Goal: Information Seeking & Learning: Find specific fact

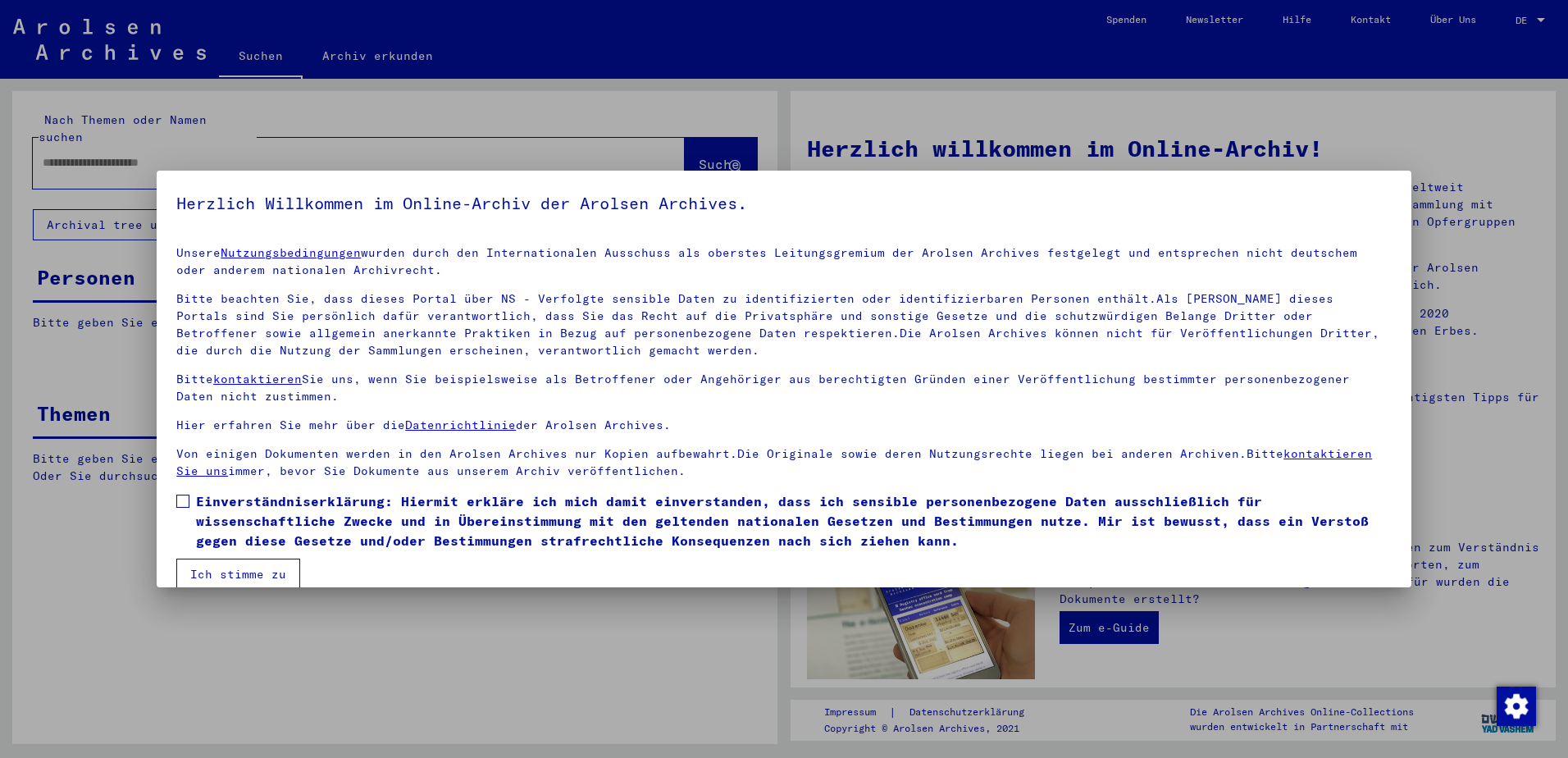
click at [221, 514] on span "Einverständniserklärung: Hiermit erkläre ich mich damit einverstanden, dass ich…" at bounding box center [794, 521] width 1196 height 59
drag, startPoint x: 211, startPoint y: 571, endPoint x: 209, endPoint y: 543, distance: 28.1
click at [210, 572] on button "Ich stimme zu" at bounding box center [238, 573] width 124 height 31
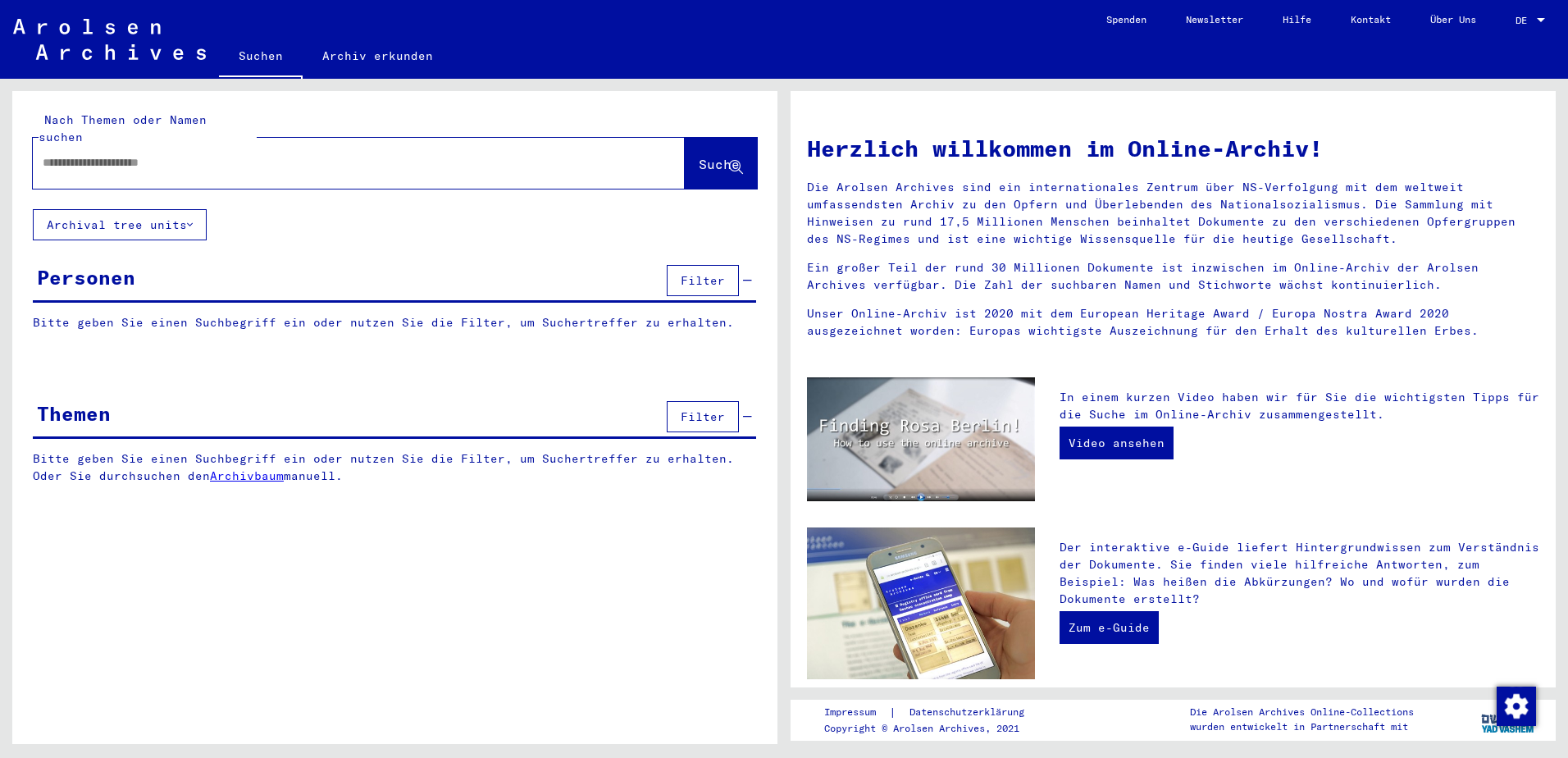
click at [91, 154] on input "text" at bounding box center [339, 163] width 593 height 18
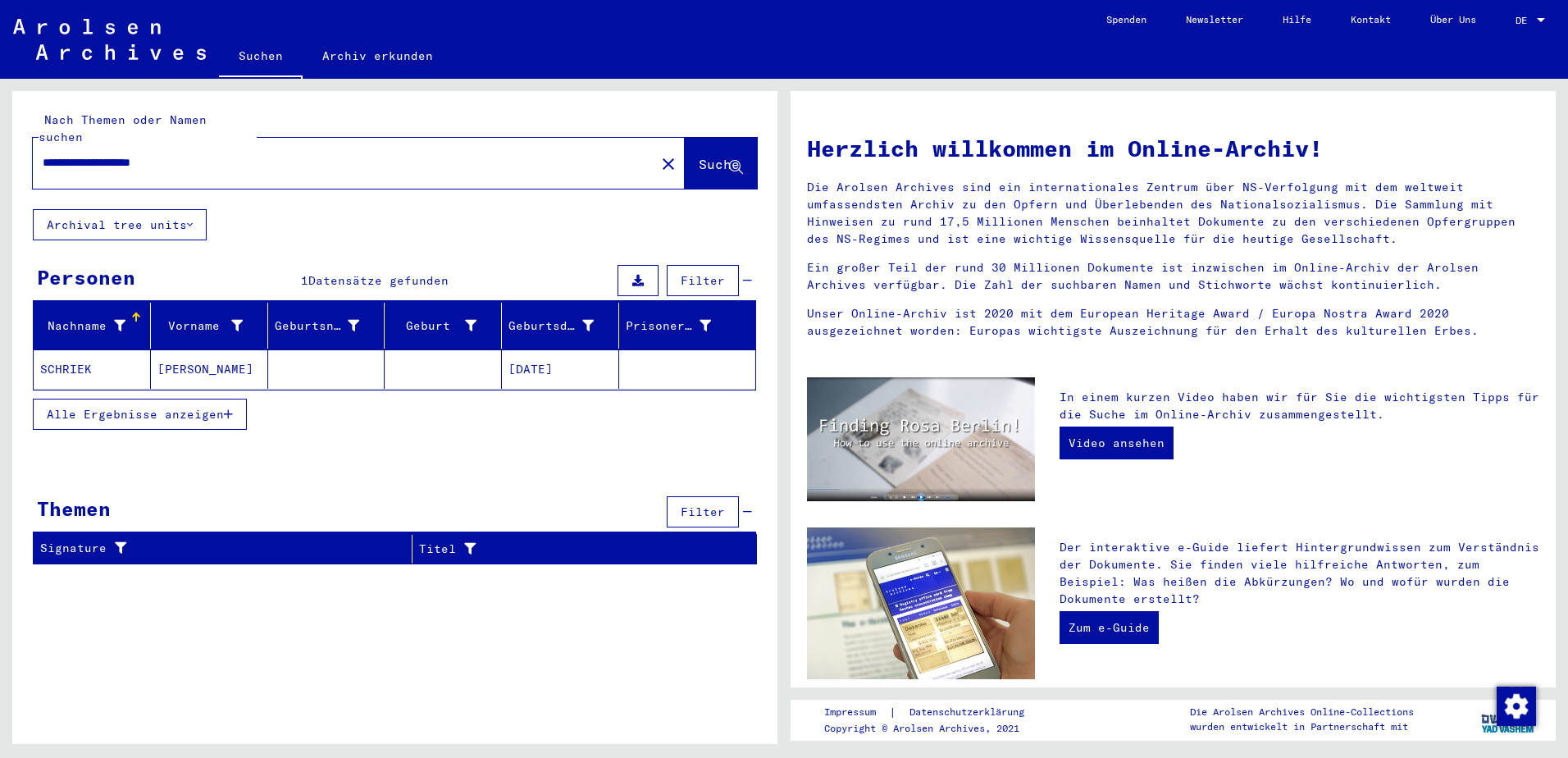
click at [215, 363] on mat-cell "[PERSON_NAME]" at bounding box center [209, 368] width 117 height 40
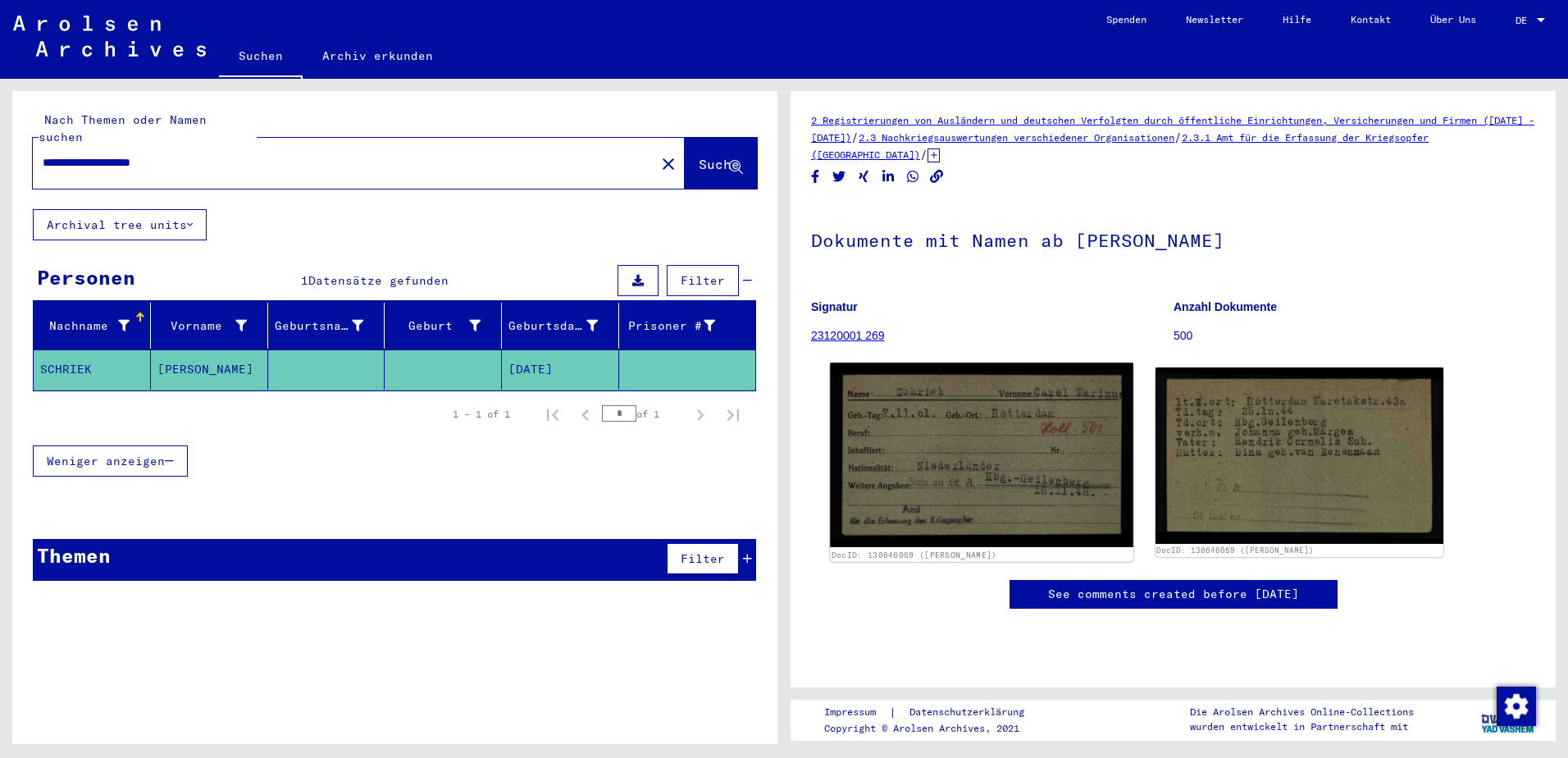
click at [950, 445] on img at bounding box center [981, 455] width 303 height 185
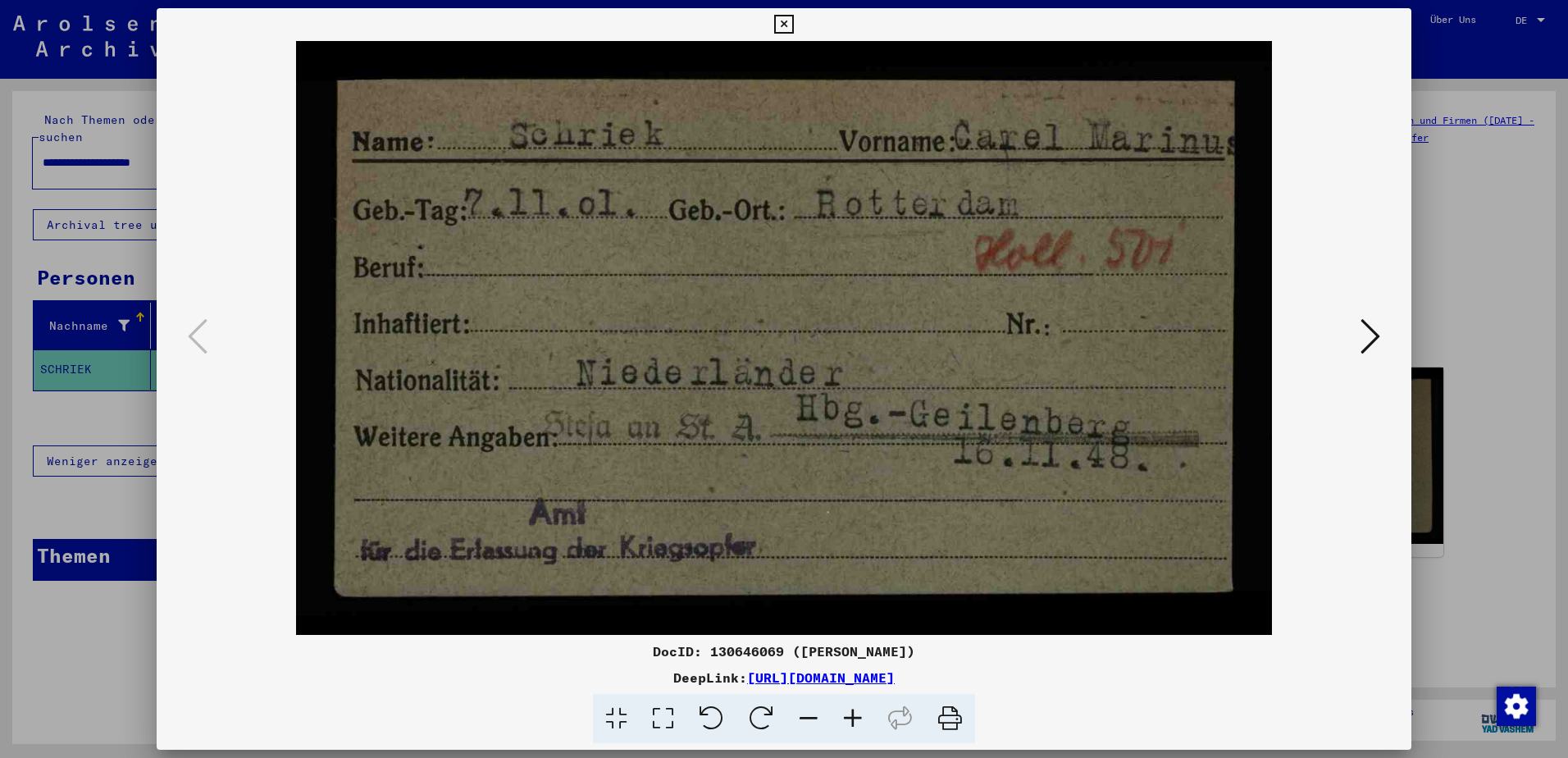
click at [1382, 333] on button at bounding box center [1371, 337] width 30 height 47
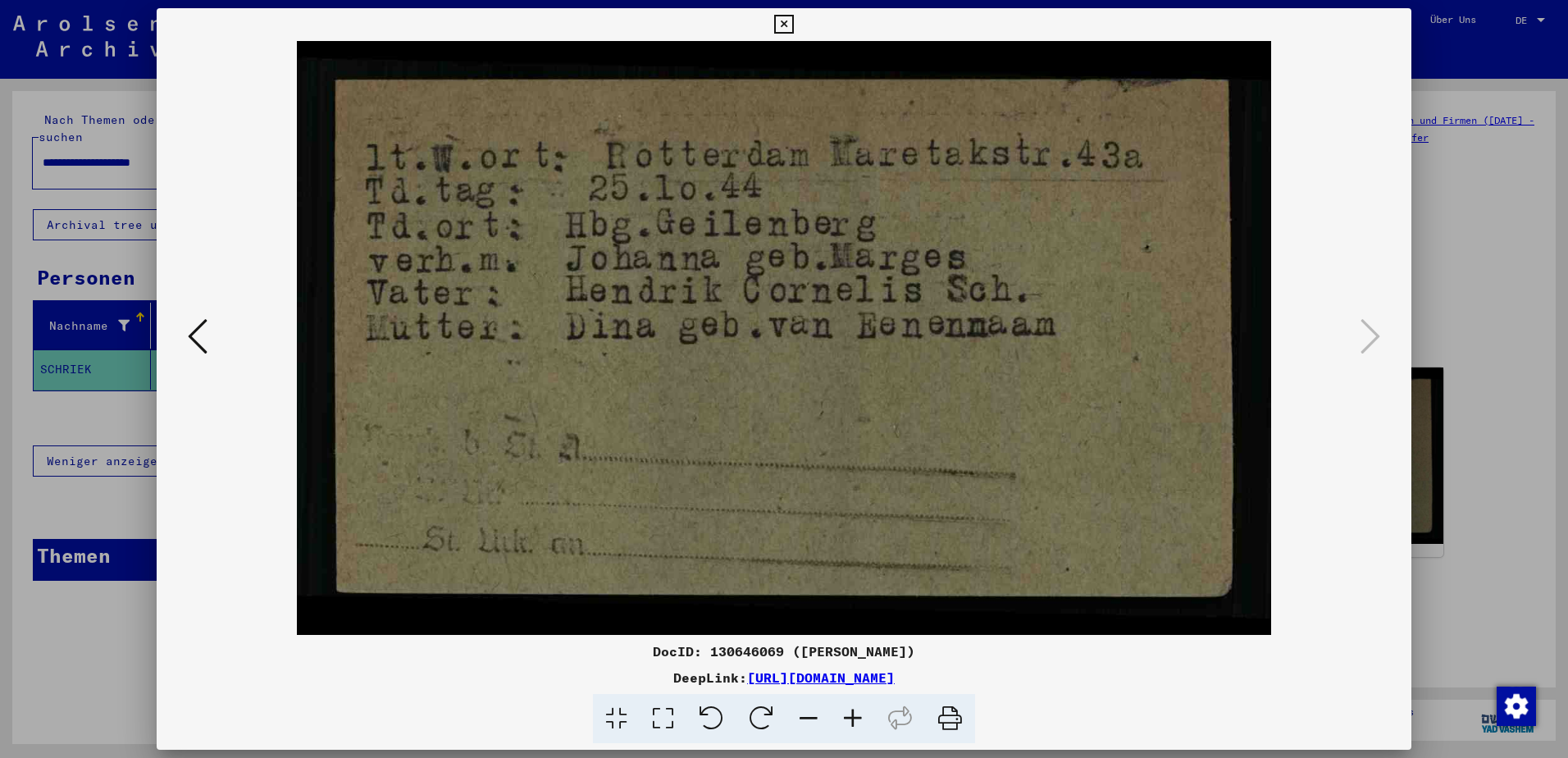
click at [186, 345] on button at bounding box center [198, 337] width 30 height 47
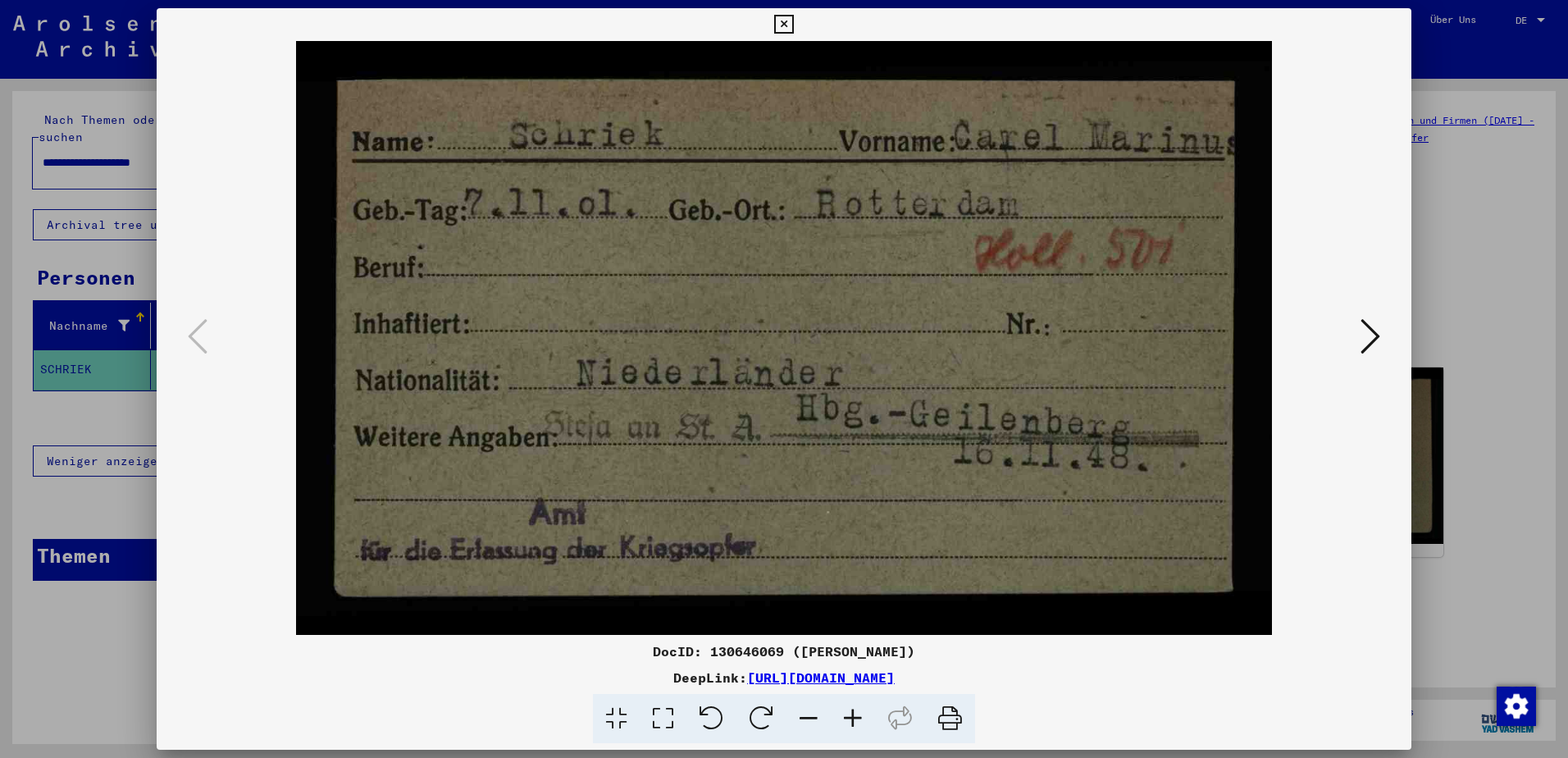
click at [1478, 188] on div at bounding box center [784, 379] width 1568 height 758
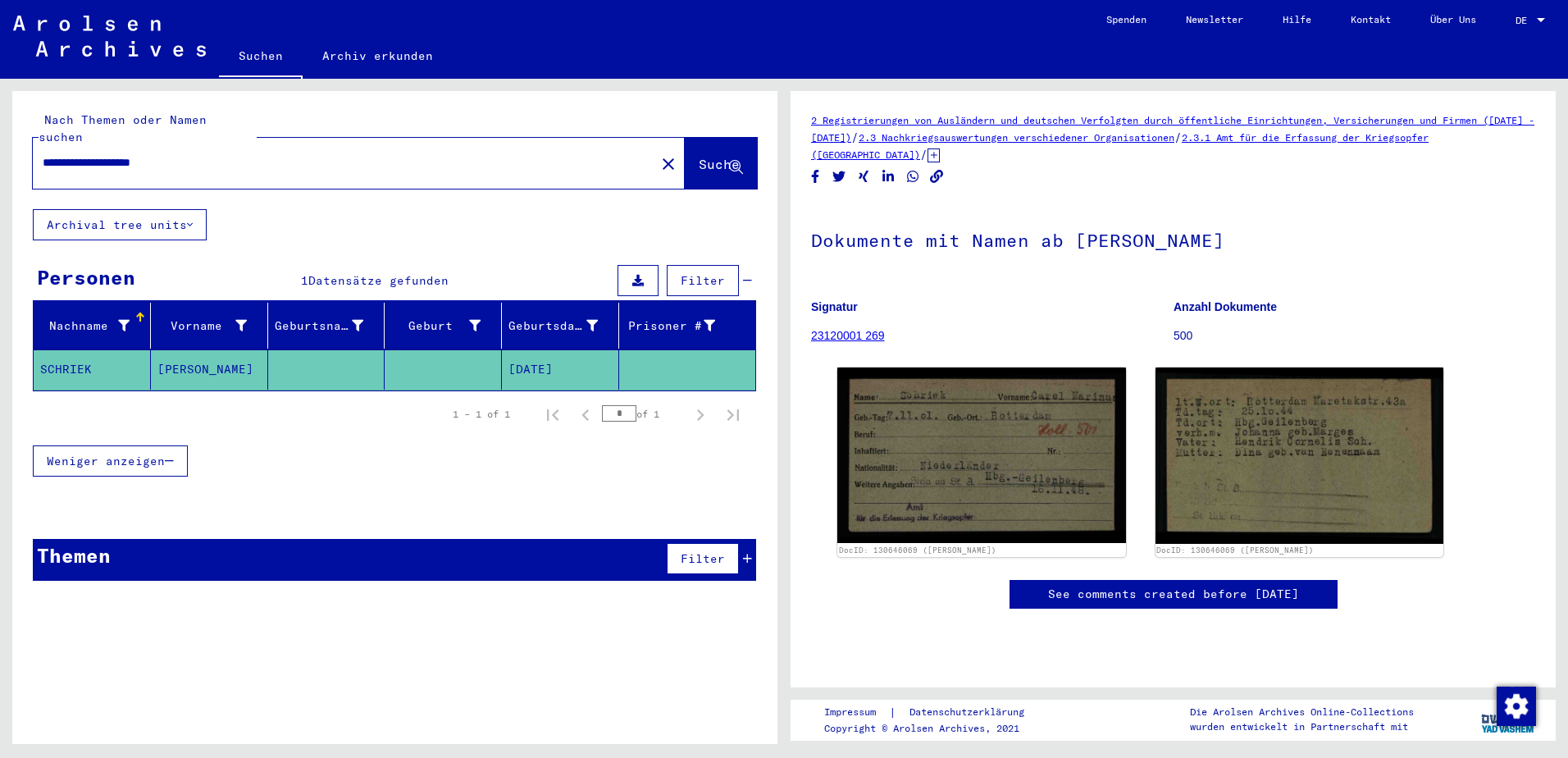
click at [127, 154] on input "**********" at bounding box center [343, 163] width 602 height 18
click at [122, 154] on input "**********" at bounding box center [343, 163] width 602 height 18
type input "**********"
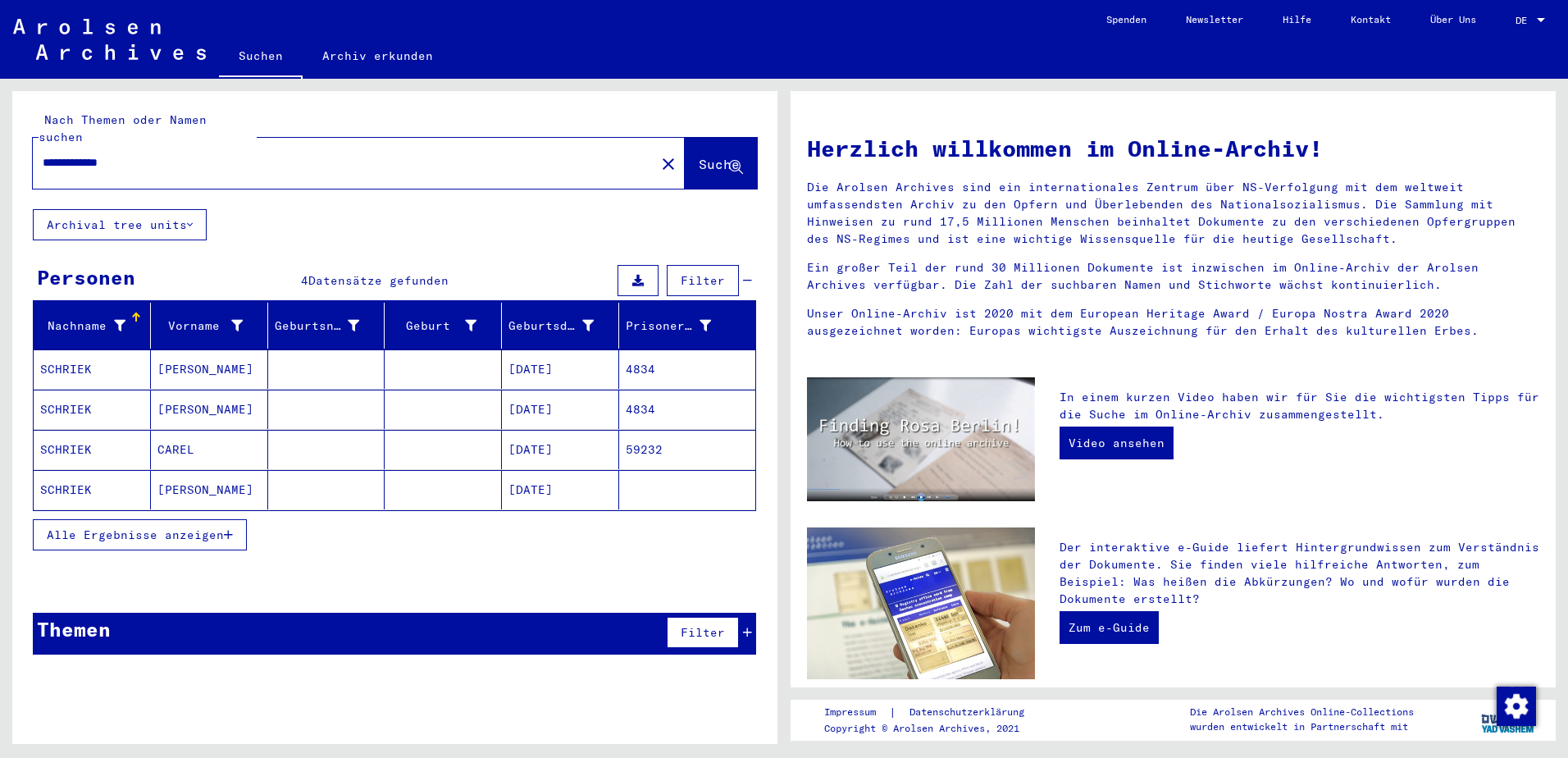
click at [164, 519] on button "Alle Ergebnisse anzeigen" at bounding box center [139, 534] width 214 height 31
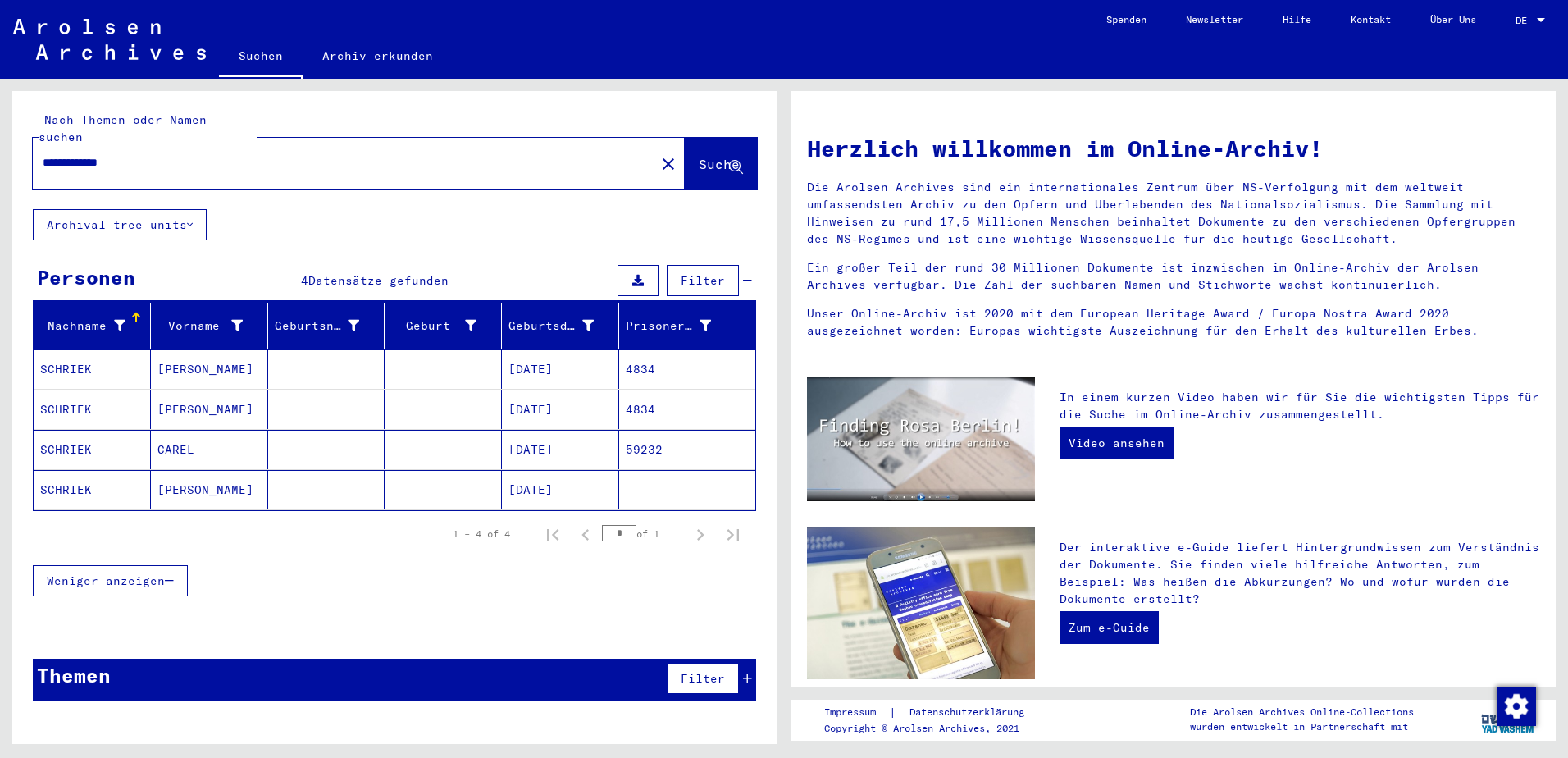
click at [238, 441] on mat-cell "CAREL" at bounding box center [209, 449] width 117 height 40
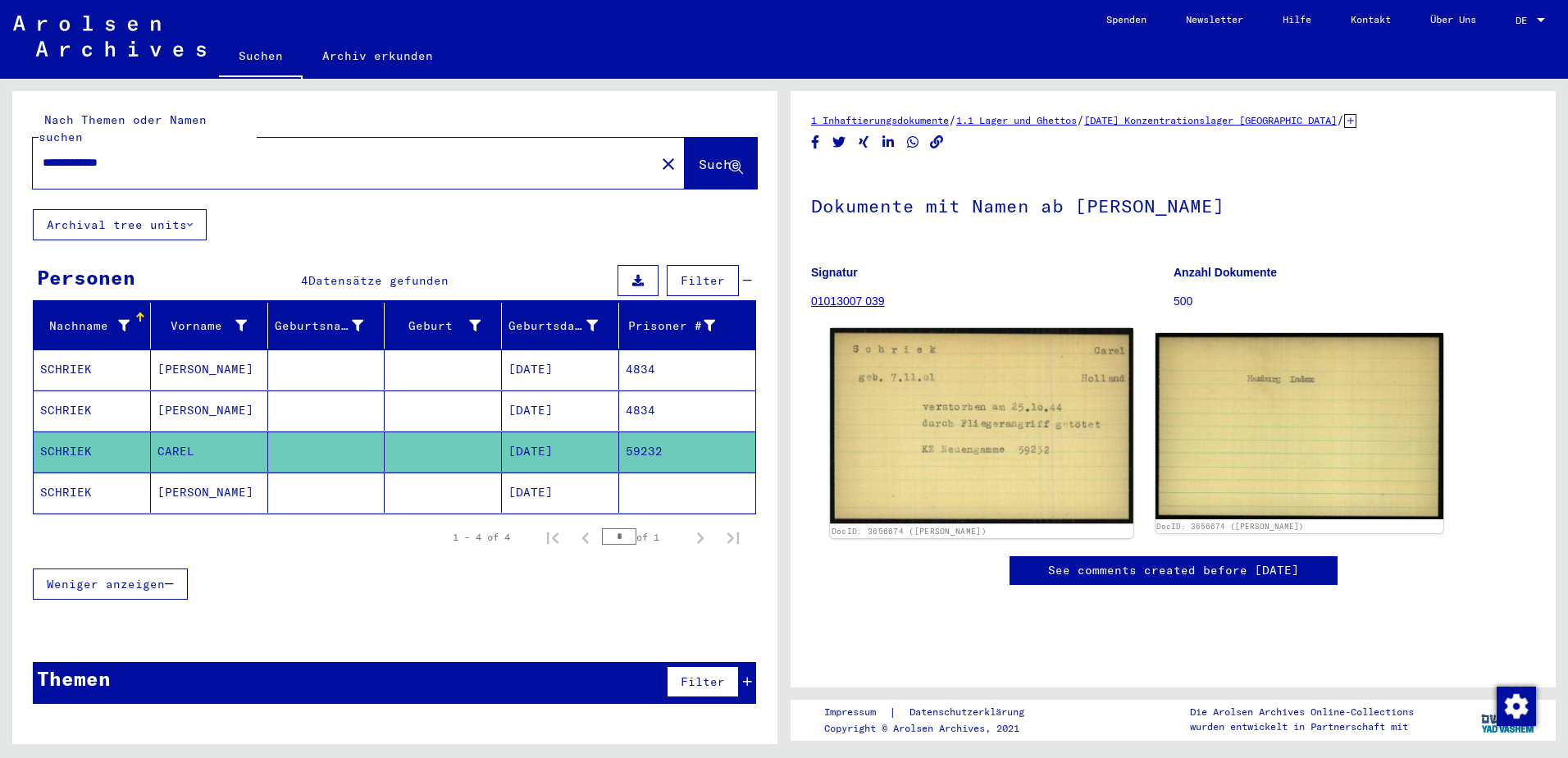
click at [1010, 481] on img at bounding box center [981, 426] width 303 height 195
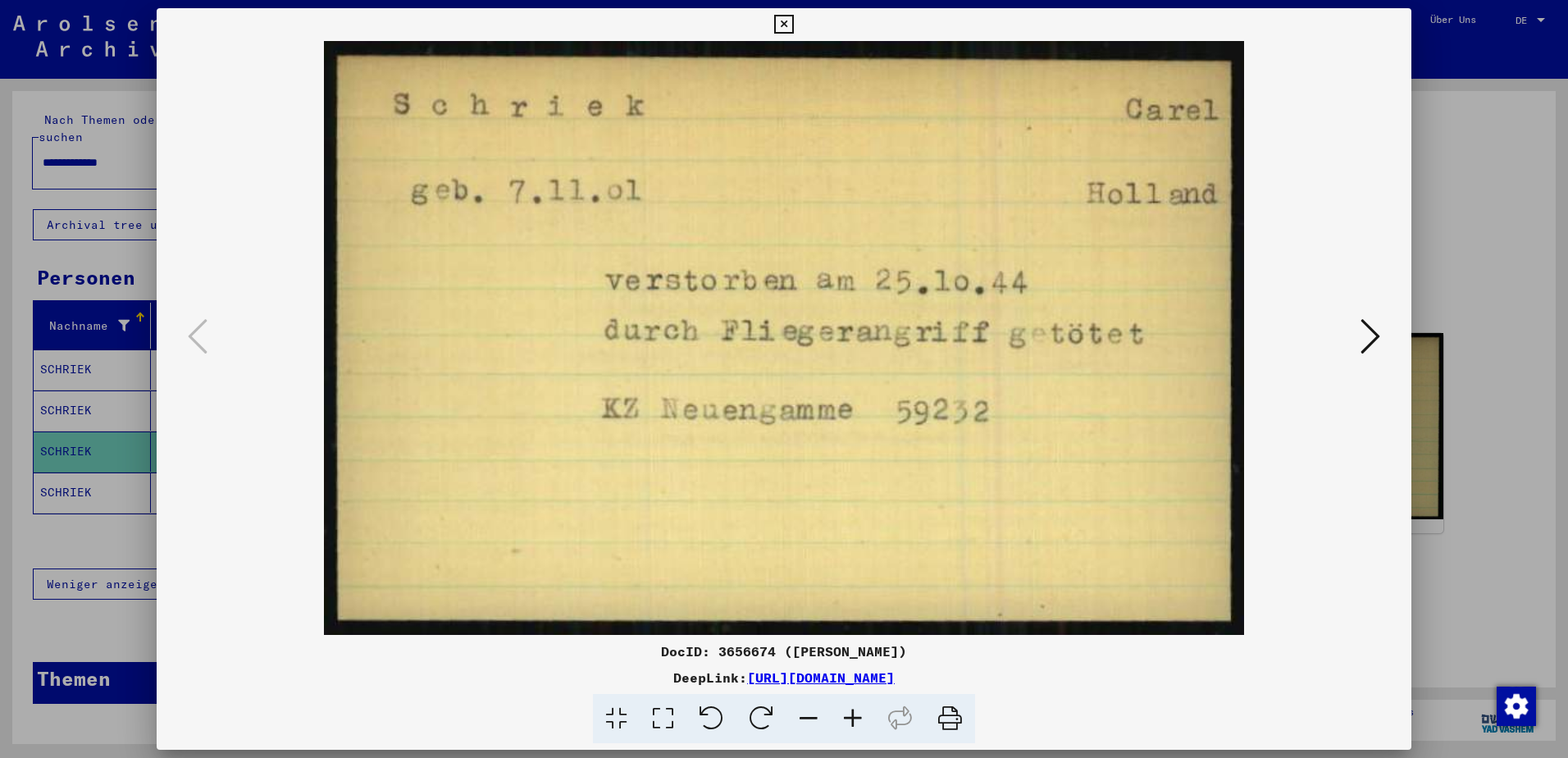
click at [1454, 251] on div at bounding box center [784, 379] width 1568 height 758
